Goal: Browse casually: Explore the website without a specific task or goal

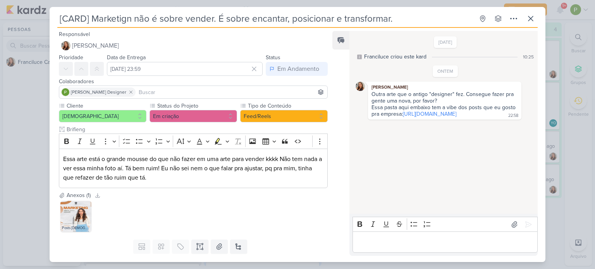
scroll to position [39, 0]
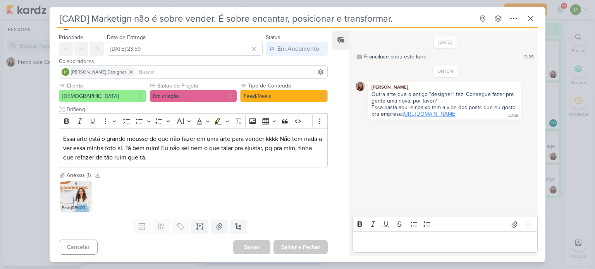
click at [403, 117] on link "[URL][DOMAIN_NAME]" at bounding box center [429, 114] width 53 height 7
click at [79, 192] on img at bounding box center [75, 196] width 31 height 31
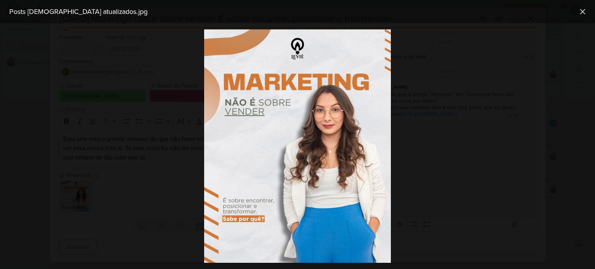
click at [79, 192] on div at bounding box center [297, 146] width 595 height 246
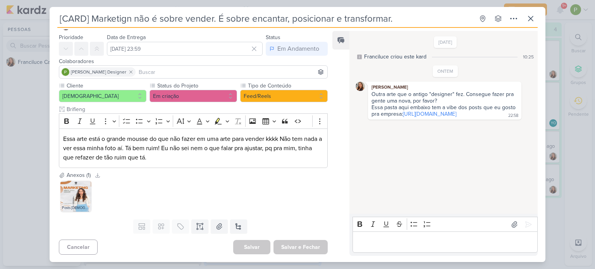
click at [373, 245] on p "Editor editing area: main" at bounding box center [444, 242] width 177 height 9
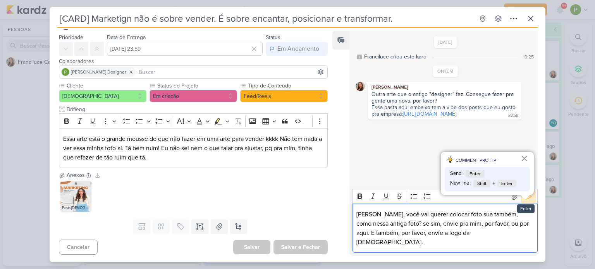
click at [525, 201] on icon at bounding box center [529, 197] width 8 height 8
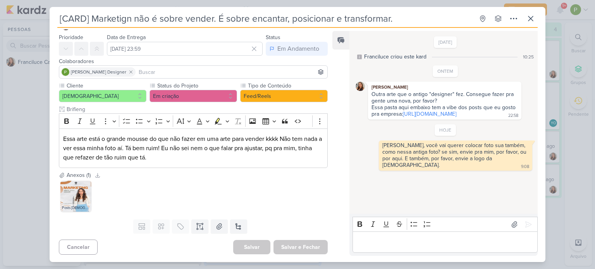
click at [149, 189] on div "Posts [DEMOGRAPHIC_DATA] atualizados.jpg" at bounding box center [193, 196] width 269 height 34
click at [26, 81] on div "[CARD] Marketign não é sobre vender. É sobre encantar, posicionar e transformar…" at bounding box center [297, 134] width 595 height 269
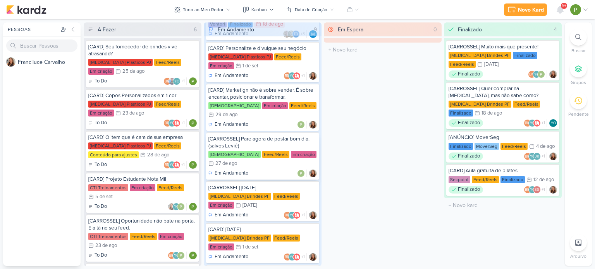
click at [266, 141] on div "[CARROSSEL] Pare agora de postar bom dia. (salvos Leviê) [DEMOGRAPHIC_DATA] Fee…" at bounding box center [262, 156] width 113 height 47
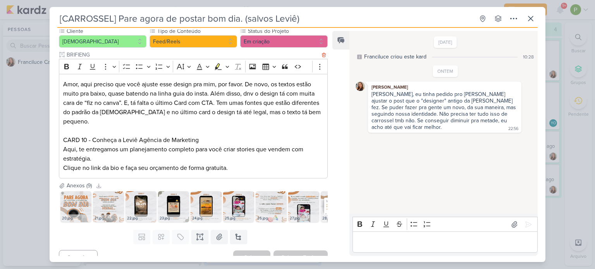
scroll to position [79, 0]
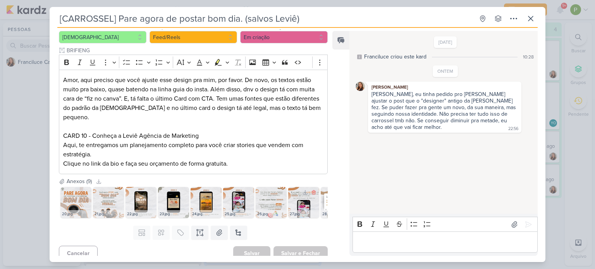
click at [303, 210] on div "27.jpg" at bounding box center [303, 214] width 31 height 8
click at [227, 195] on img at bounding box center [238, 202] width 31 height 31
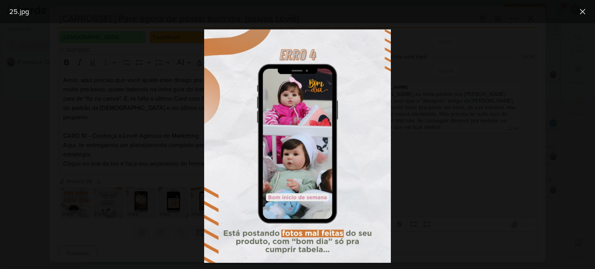
click at [530, 120] on div at bounding box center [297, 146] width 595 height 246
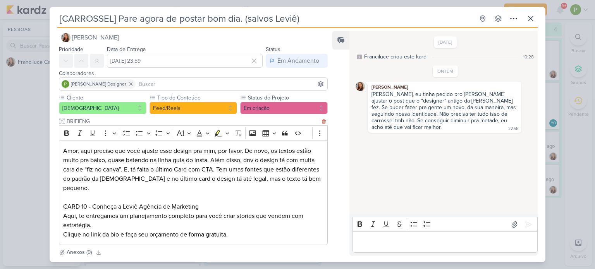
scroll to position [2, 0]
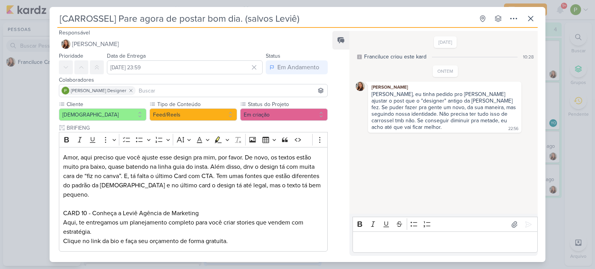
click at [34, 110] on div "[CARROSSEL] Pare agora de postar bom dia. (salvos Leviê) Criado por Franciluce" at bounding box center [297, 134] width 595 height 269
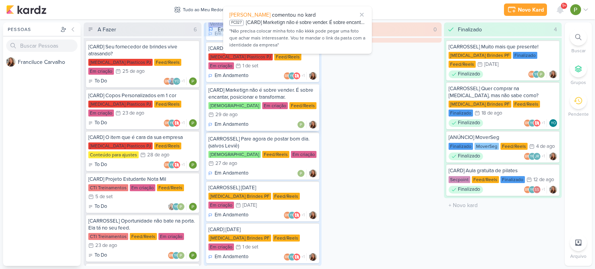
click at [263, 93] on div "[CARD] Marketign não é sobre vender. É sobre encantar, posicionar e transformar." at bounding box center [262, 94] width 108 height 14
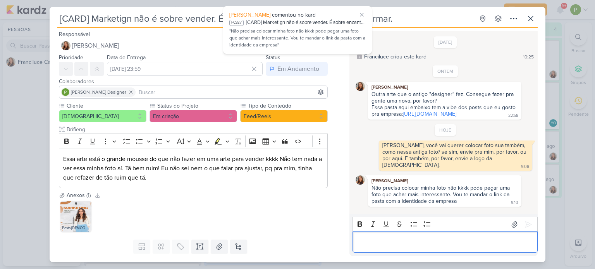
click at [419, 240] on p "Editor editing area: main" at bounding box center [444, 242] width 177 height 9
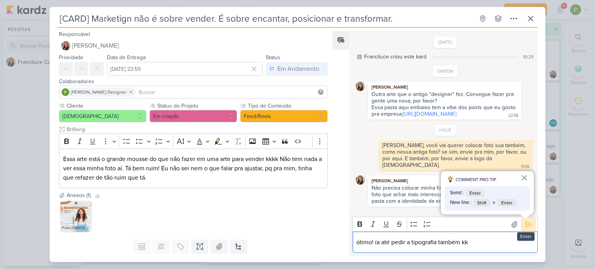
click at [525, 229] on icon at bounding box center [529, 225] width 8 height 8
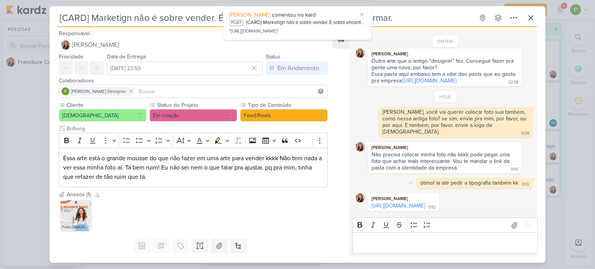
scroll to position [44, 0]
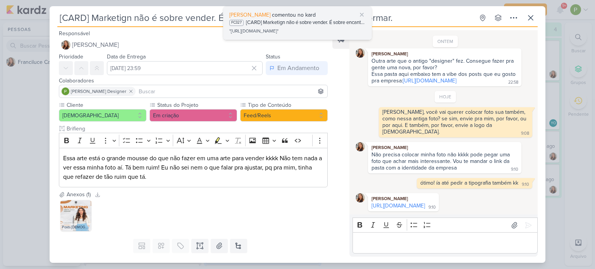
drag, startPoint x: 452, startPoint y: 205, endPoint x: 318, endPoint y: 31, distance: 219.6
click at [425, 205] on link "[URL][DOMAIN_NAME]" at bounding box center [398, 206] width 53 height 7
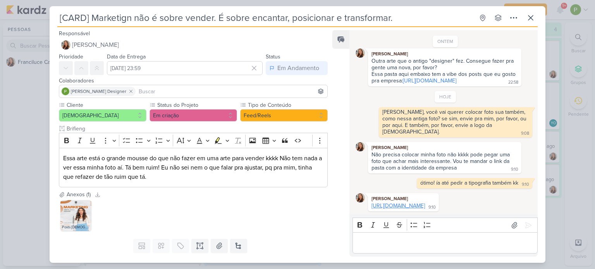
click at [420, 203] on link "[URL][DOMAIN_NAME]" at bounding box center [398, 206] width 53 height 7
click at [408, 247] on p "Editor editing area: main" at bounding box center [444, 243] width 177 height 9
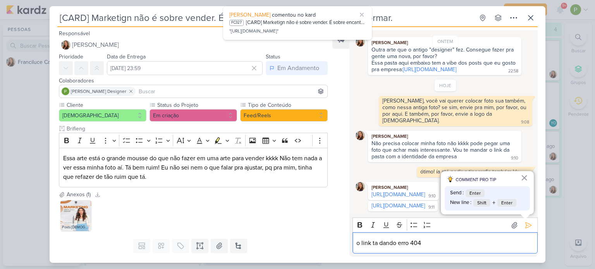
scroll to position [62, 0]
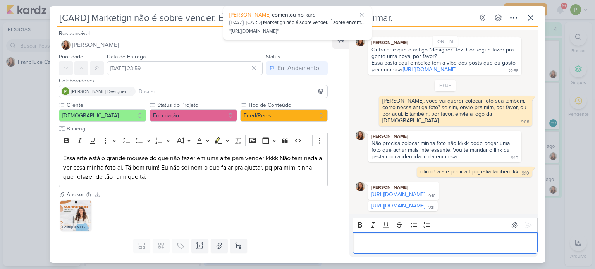
click at [395, 203] on link "[URL][DOMAIN_NAME]" at bounding box center [398, 206] width 53 height 7
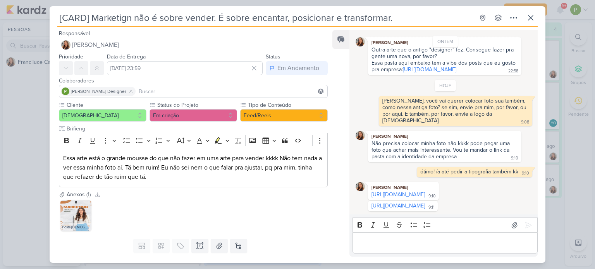
click at [404, 238] on div "Editor editing area: main" at bounding box center [445, 242] width 185 height 21
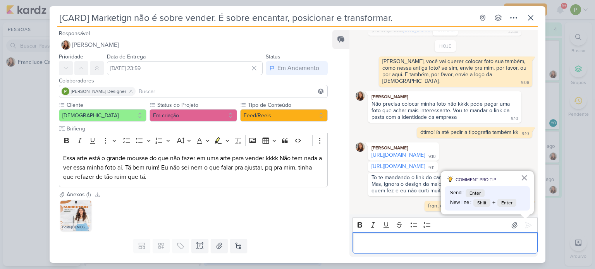
scroll to position [101, 0]
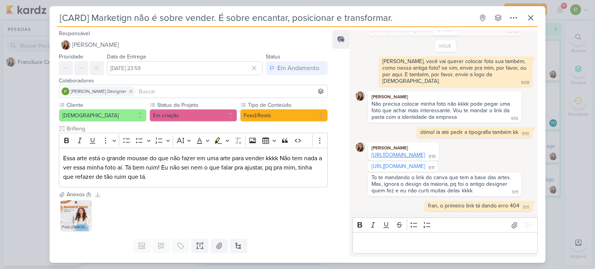
click at [411, 152] on link "[URL][DOMAIN_NAME]" at bounding box center [398, 155] width 53 height 7
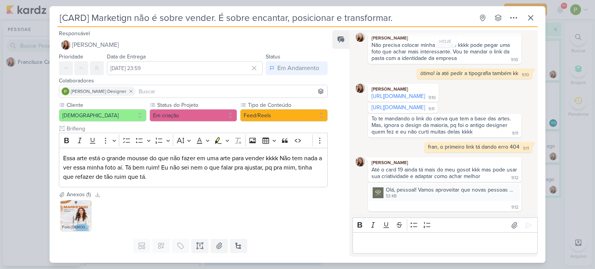
scroll to position [160, 0]
click at [448, 194] on div "53 KB" at bounding box center [450, 196] width 129 height 6
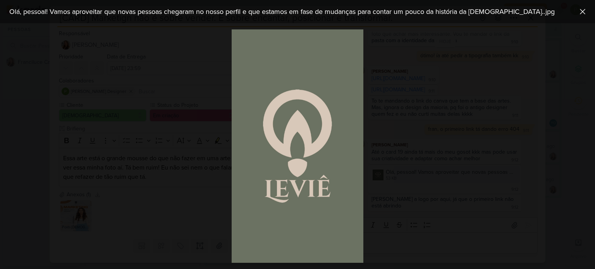
scroll to position [177, 0]
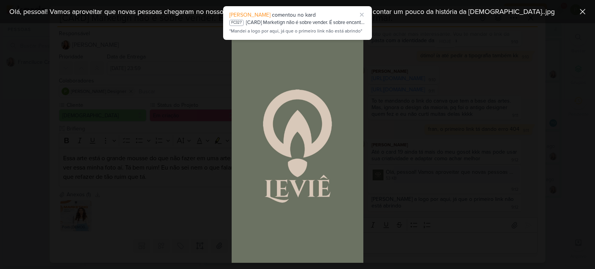
click at [418, 161] on div at bounding box center [297, 146] width 595 height 246
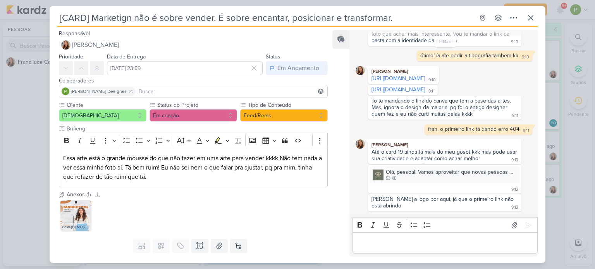
click at [422, 242] on p "Editor editing area: main" at bounding box center [444, 243] width 177 height 9
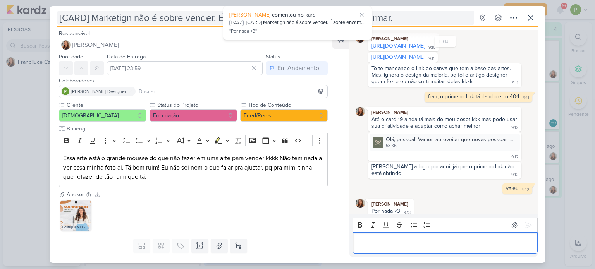
scroll to position [215, 0]
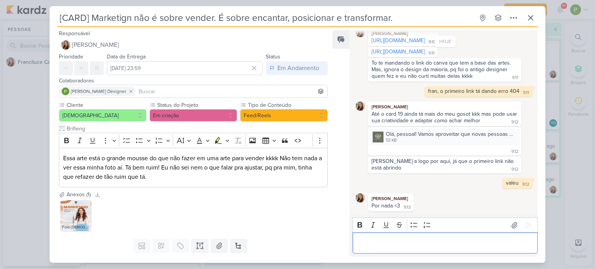
click at [14, 136] on div "[CARD] Marketign não é sobre vender. É sobre encantar, posicionar e transformar…" at bounding box center [297, 134] width 595 height 269
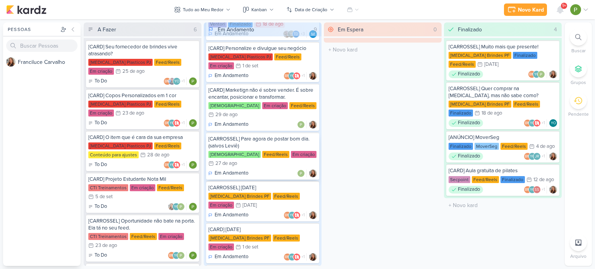
click at [252, 136] on div "[CARROSSEL] Pare agora de postar bom dia. (salvos Leviê)" at bounding box center [262, 143] width 108 height 14
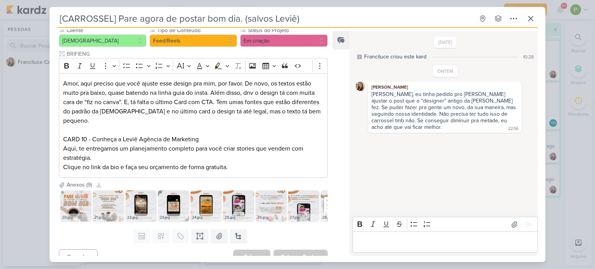
scroll to position [79, 0]
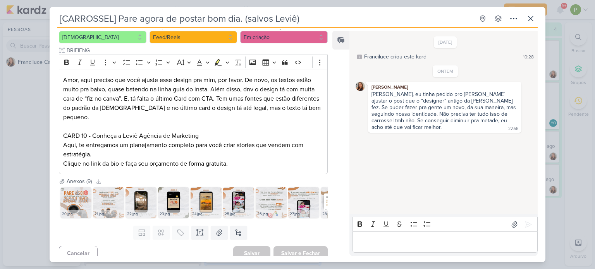
click at [76, 198] on img at bounding box center [75, 202] width 31 height 31
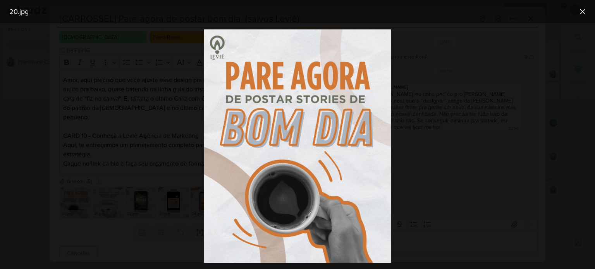
click at [491, 194] on div at bounding box center [297, 146] width 595 height 246
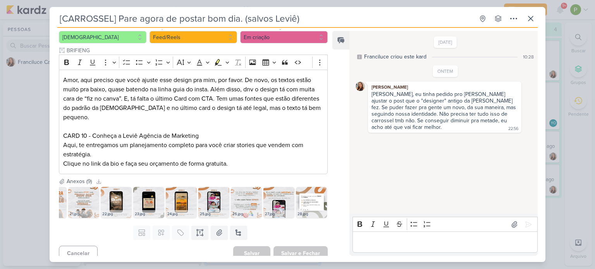
scroll to position [0, 29]
click at [306, 190] on img at bounding box center [310, 202] width 31 height 31
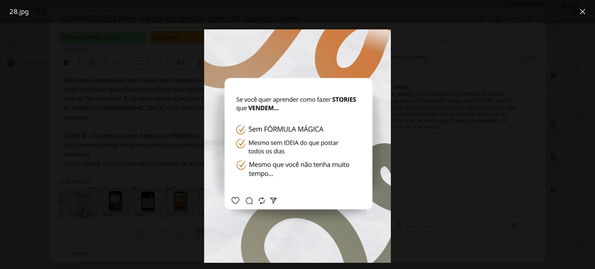
click at [150, 159] on div at bounding box center [297, 146] width 595 height 246
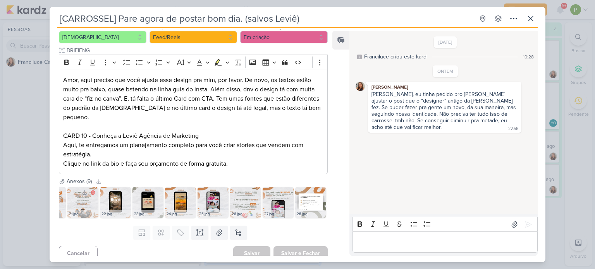
click at [68, 192] on img at bounding box center [82, 202] width 31 height 31
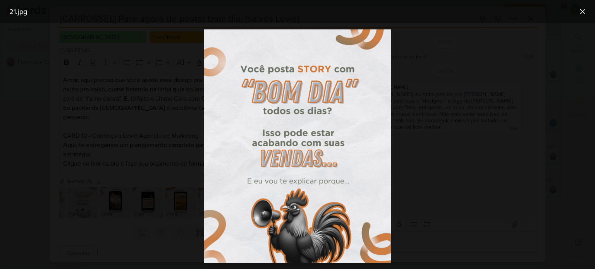
click at [409, 155] on div at bounding box center [297, 146] width 595 height 246
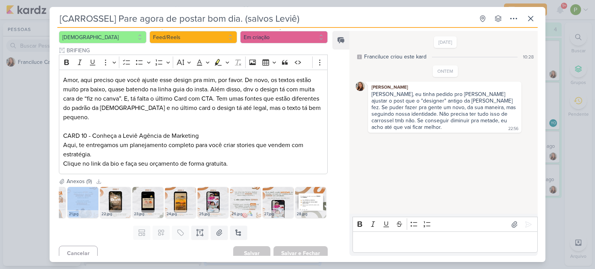
drag, startPoint x: 105, startPoint y: 210, endPoint x: 76, endPoint y: 212, distance: 28.7
click at [76, 212] on div "20.jpg 21.jpg 22.jpg 23.jpg" at bounding box center [193, 203] width 269 height 34
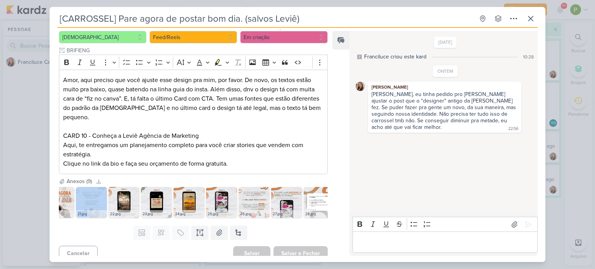
scroll to position [0, 0]
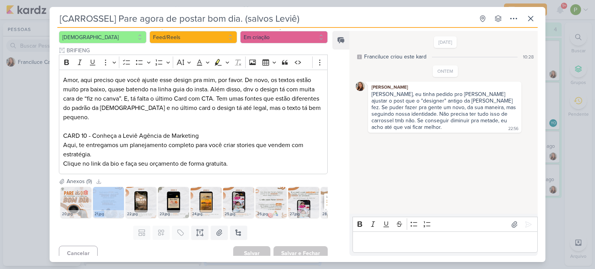
click at [76, 190] on img at bounding box center [75, 202] width 31 height 31
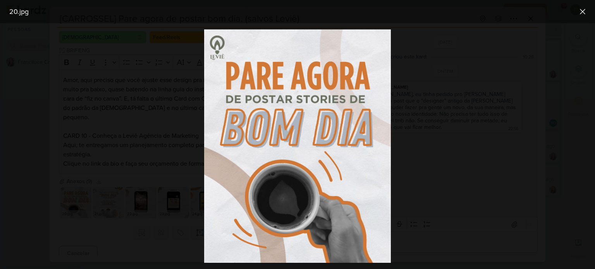
click at [475, 155] on div at bounding box center [297, 146] width 595 height 246
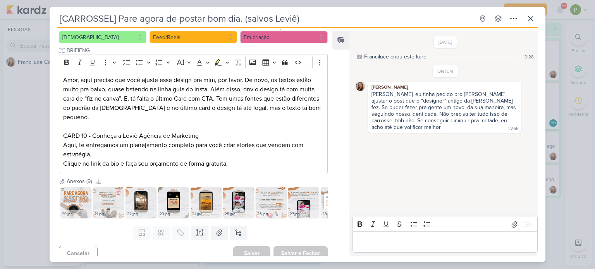
click at [110, 197] on img at bounding box center [108, 202] width 31 height 31
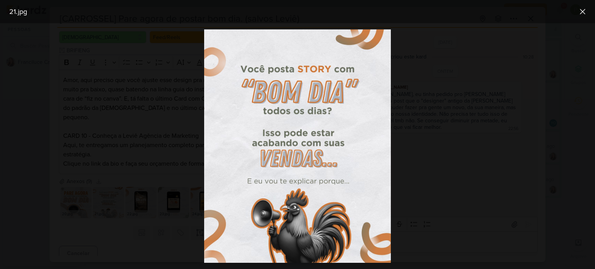
click at [43, 176] on div at bounding box center [297, 146] width 595 height 246
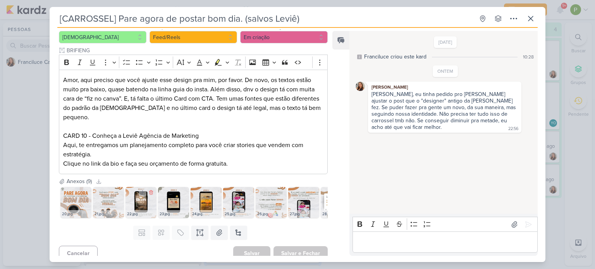
click at [144, 192] on img at bounding box center [141, 202] width 31 height 31
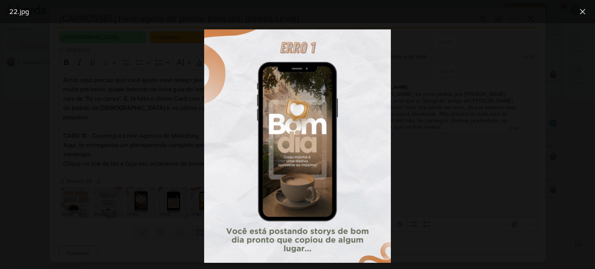
click at [40, 124] on div at bounding box center [297, 146] width 595 height 246
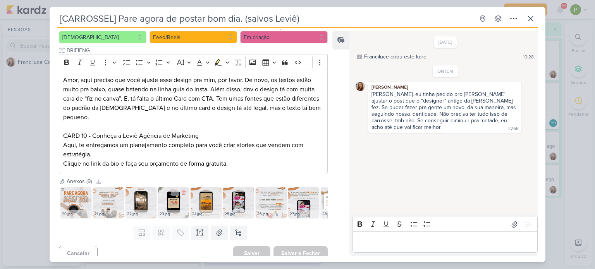
click at [170, 200] on img at bounding box center [173, 202] width 31 height 31
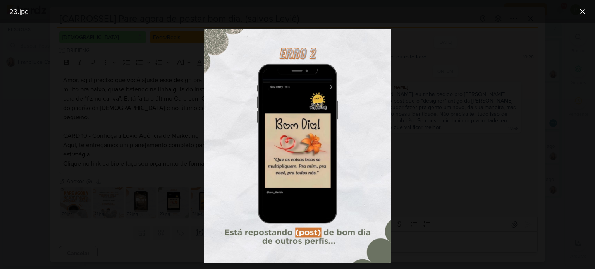
click at [443, 141] on div at bounding box center [297, 146] width 595 height 246
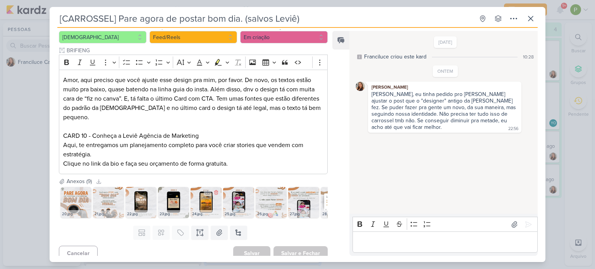
click at [201, 195] on img at bounding box center [206, 202] width 31 height 31
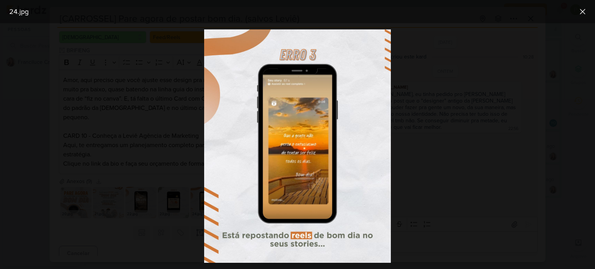
click at [422, 122] on div at bounding box center [297, 146] width 595 height 246
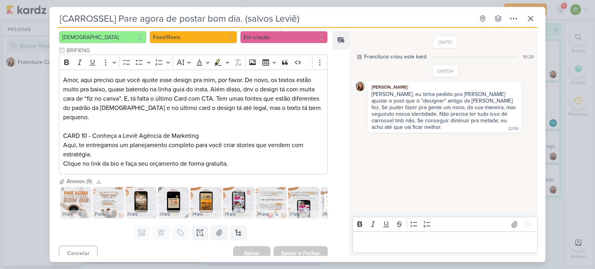
click at [233, 197] on img at bounding box center [238, 202] width 31 height 31
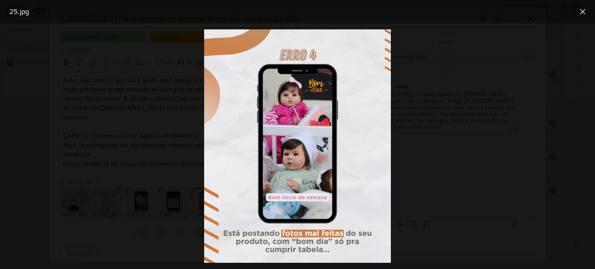
click at [422, 140] on div at bounding box center [297, 146] width 595 height 246
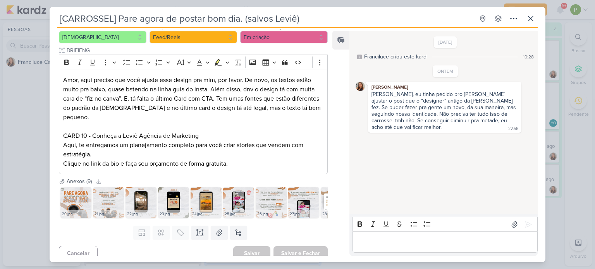
click at [241, 196] on img at bounding box center [238, 202] width 31 height 31
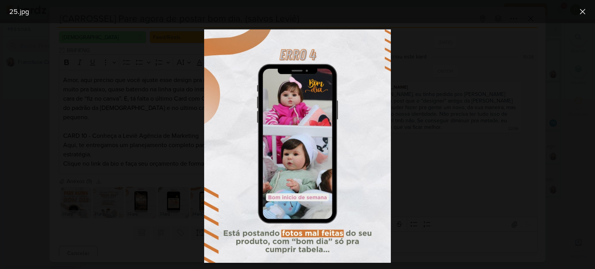
click at [411, 142] on div at bounding box center [297, 146] width 595 height 246
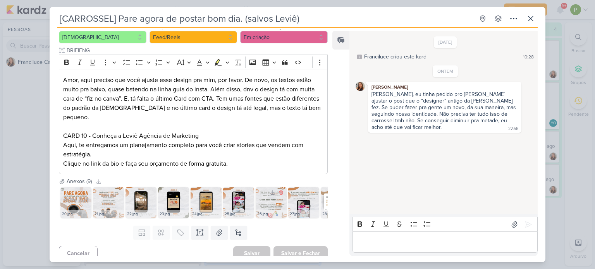
click at [267, 200] on img at bounding box center [271, 202] width 31 height 31
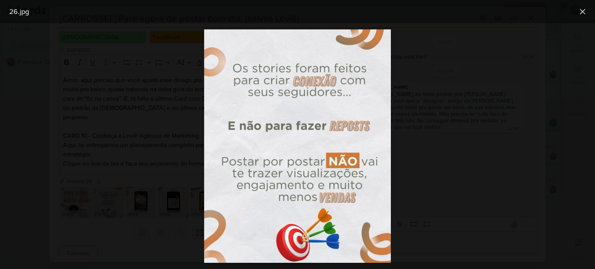
click at [428, 156] on div at bounding box center [297, 146] width 595 height 246
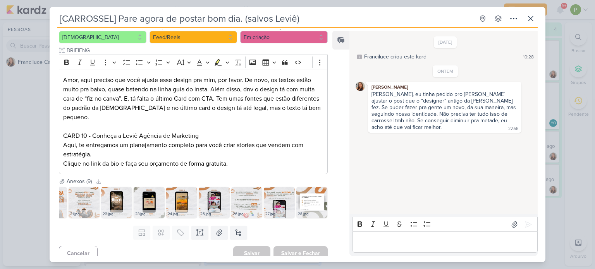
scroll to position [0, 29]
click at [272, 196] on img at bounding box center [278, 202] width 31 height 31
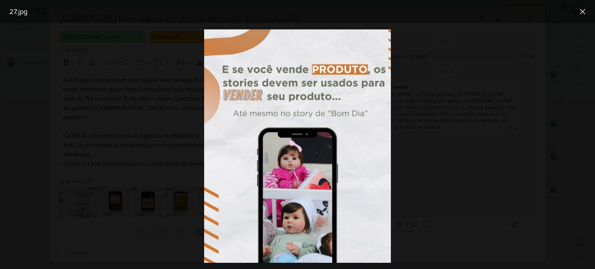
click at [421, 157] on div at bounding box center [297, 146] width 595 height 246
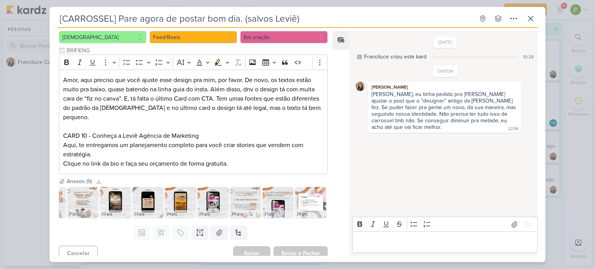
click at [308, 210] on div "28.jpg" at bounding box center [310, 214] width 31 height 8
click at [305, 200] on img at bounding box center [310, 202] width 31 height 31
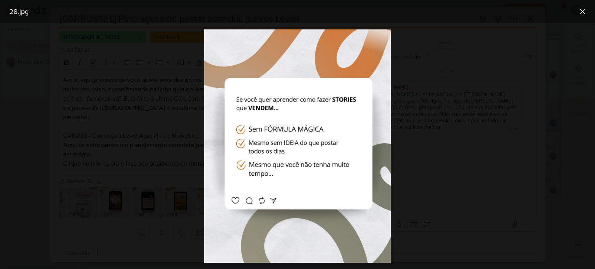
click at [396, 155] on div at bounding box center [297, 146] width 595 height 246
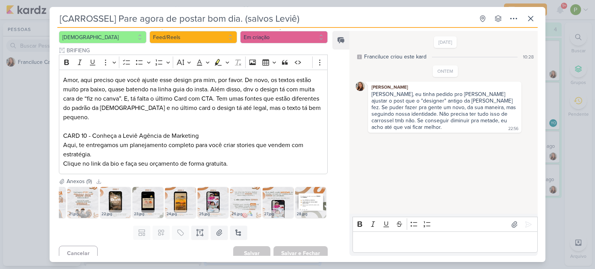
click at [16, 143] on div "[CARROSSEL] Pare agora de postar bom dia. (salvos Leviê) Criado por Franciluce" at bounding box center [297, 134] width 595 height 269
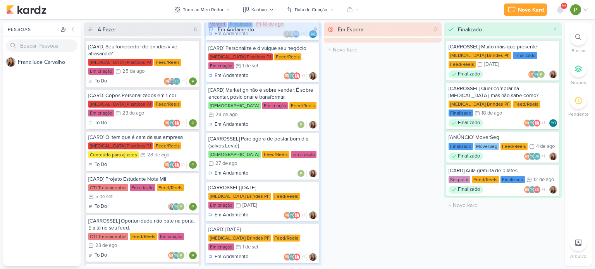
click at [127, 114] on div "[MEDICAL_DATA] Plasticos PJ Feed/Reels Em criação 23/8 [DATE]" at bounding box center [142, 109] width 108 height 17
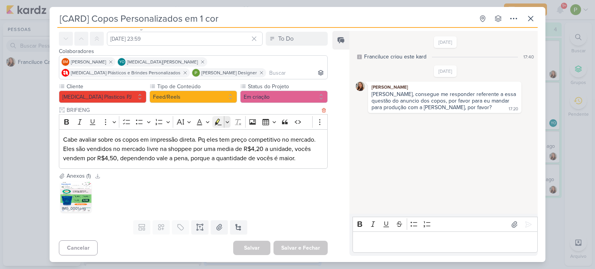
scroll to position [31, 0]
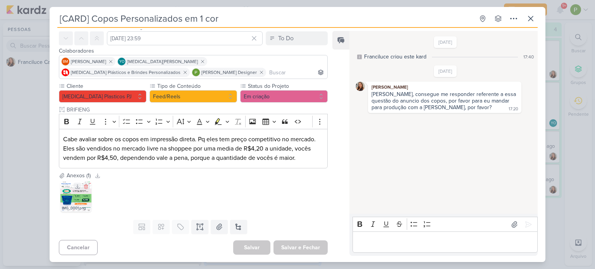
click at [82, 198] on img at bounding box center [75, 196] width 31 height 31
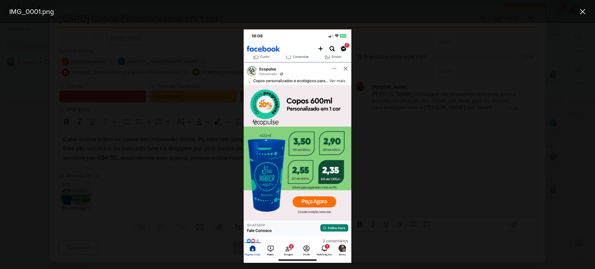
click at [389, 160] on div at bounding box center [297, 146] width 595 height 246
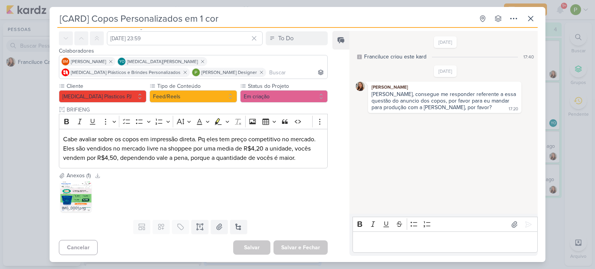
click at [18, 178] on div "[CARD] Copos Personalizados em 1 cor Criado por Franciluce" at bounding box center [297, 134] width 595 height 269
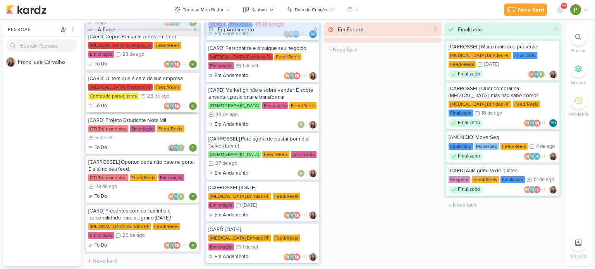
scroll to position [60, 0]
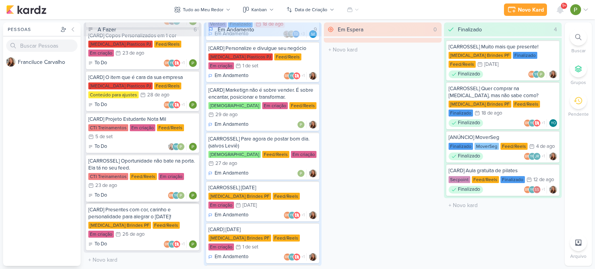
click at [141, 172] on div "[CARROSSEL] Oportunidade não bate na porta. Ela tá no seu feed. CTI Treinamento…" at bounding box center [142, 178] width 113 height 47
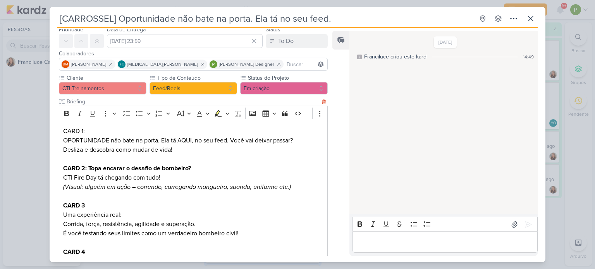
scroll to position [15, 0]
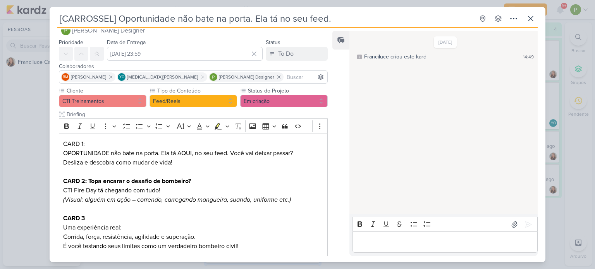
click at [16, 162] on div "[CARROSSEL] Oportunidade não bate na porta. Ela tá no seu feed. Criado por Fran…" at bounding box center [297, 134] width 595 height 269
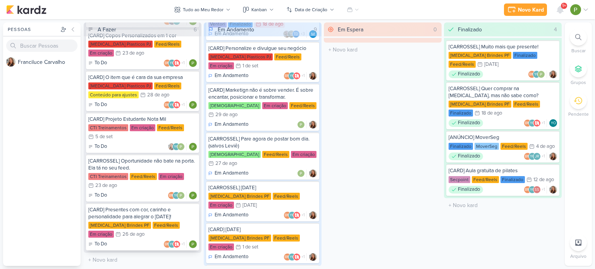
click at [127, 219] on div "[CARD] Presentes com cor, carinho e personalidade para alegrar o [DATE]!" at bounding box center [142, 213] width 108 height 14
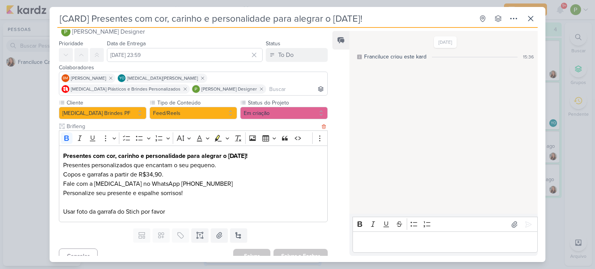
scroll to position [22, 0]
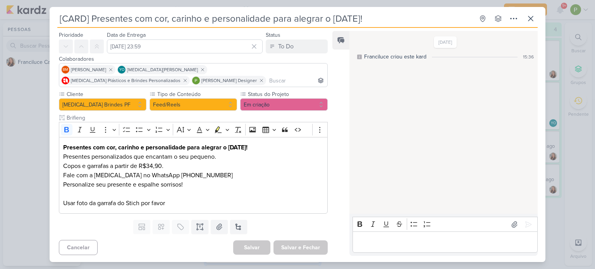
click at [11, 148] on div "[CARD] Presentes com cor, carinho e personalidade para alegrar o [DATE]! Criado…" at bounding box center [297, 134] width 595 height 269
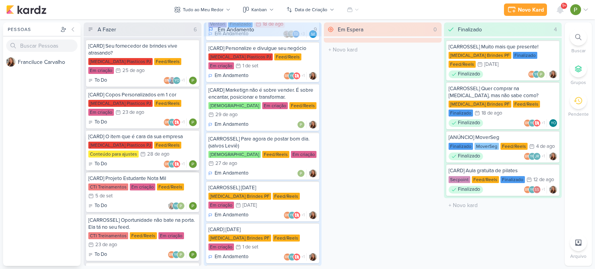
scroll to position [0, 0]
